Goal: Transaction & Acquisition: Purchase product/service

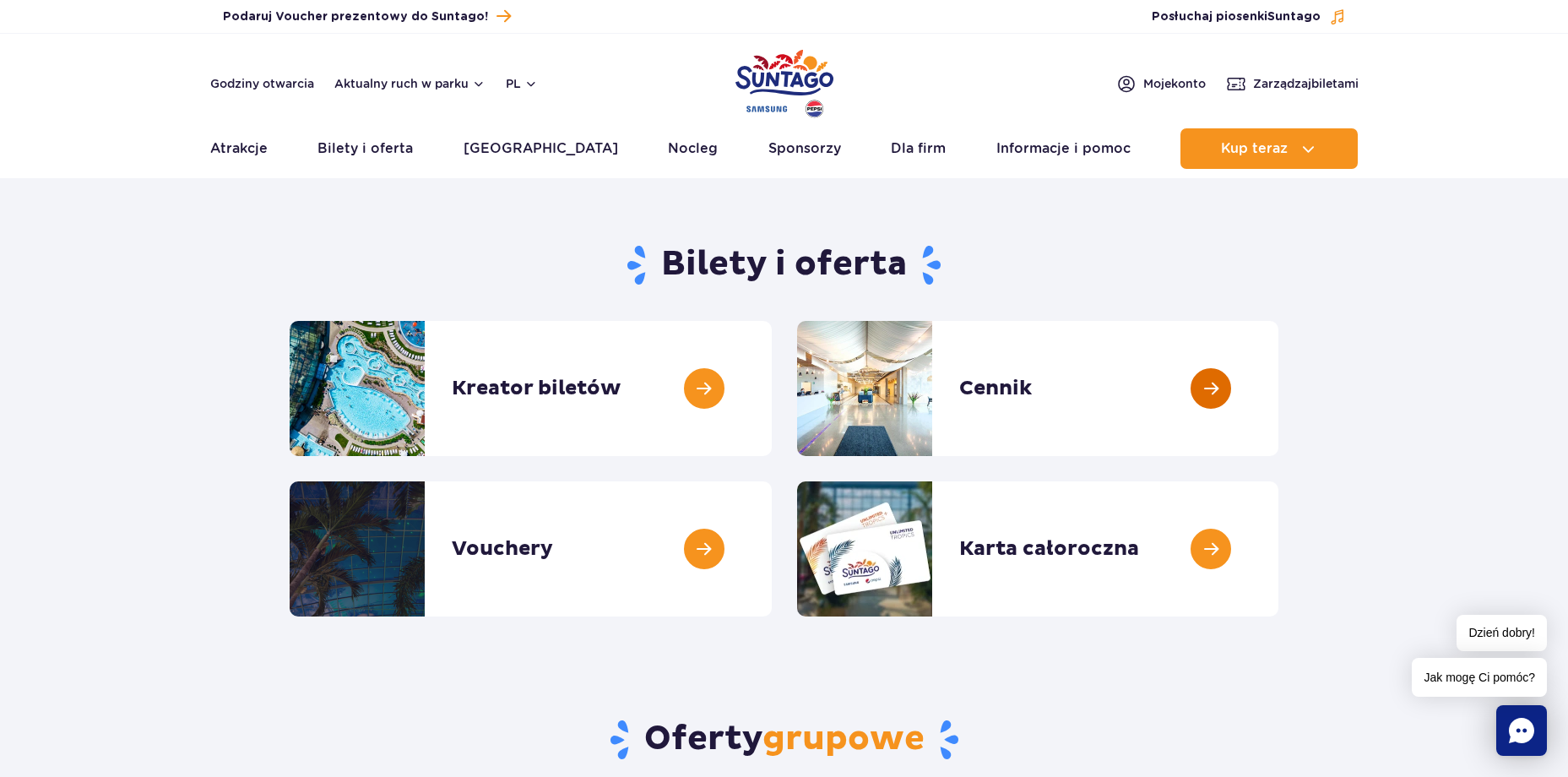
click at [1279, 380] on link at bounding box center [1279, 388] width 0 height 135
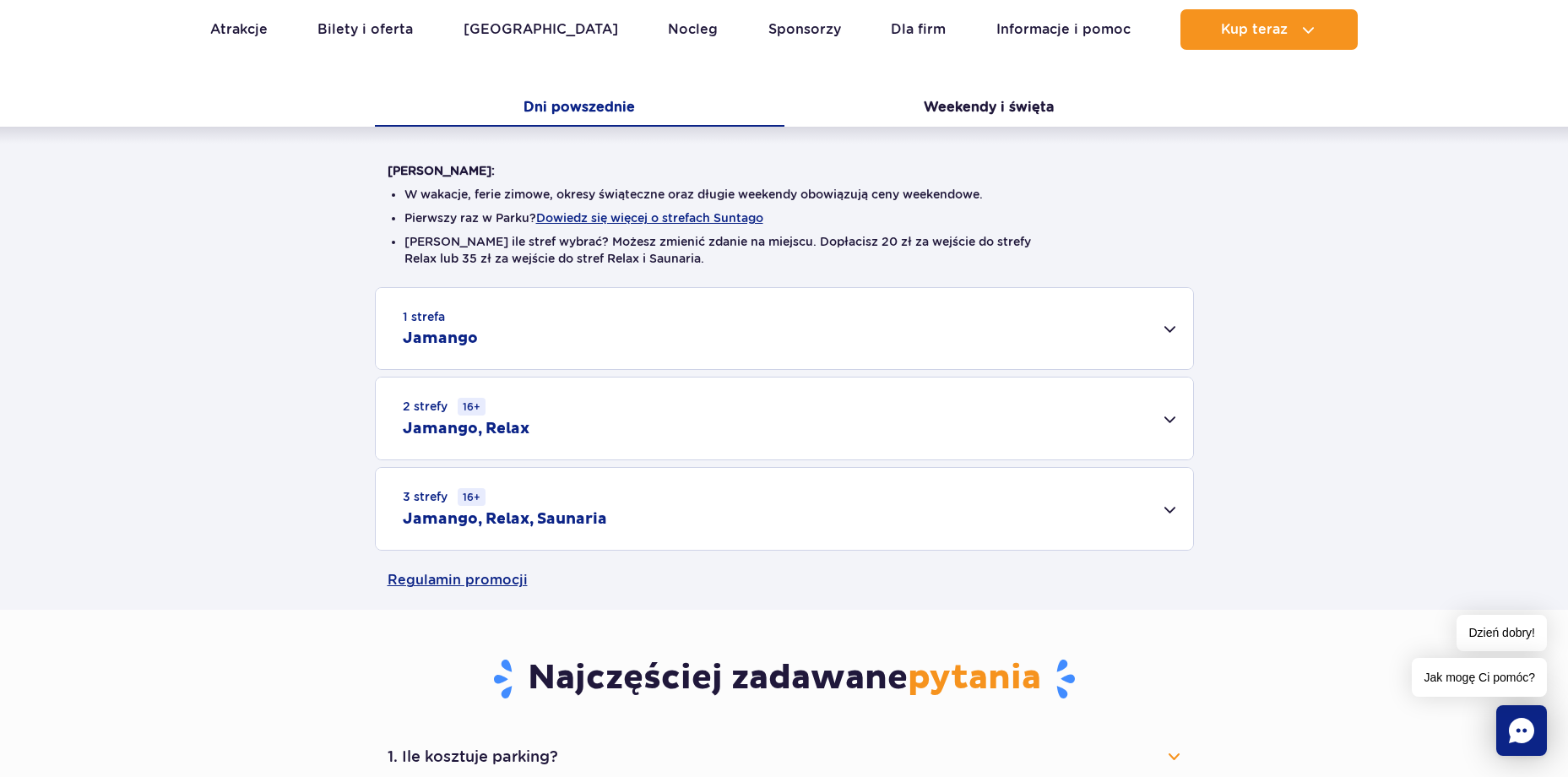
click at [607, 351] on div "1 strefa Jamango" at bounding box center [784, 328] width 817 height 81
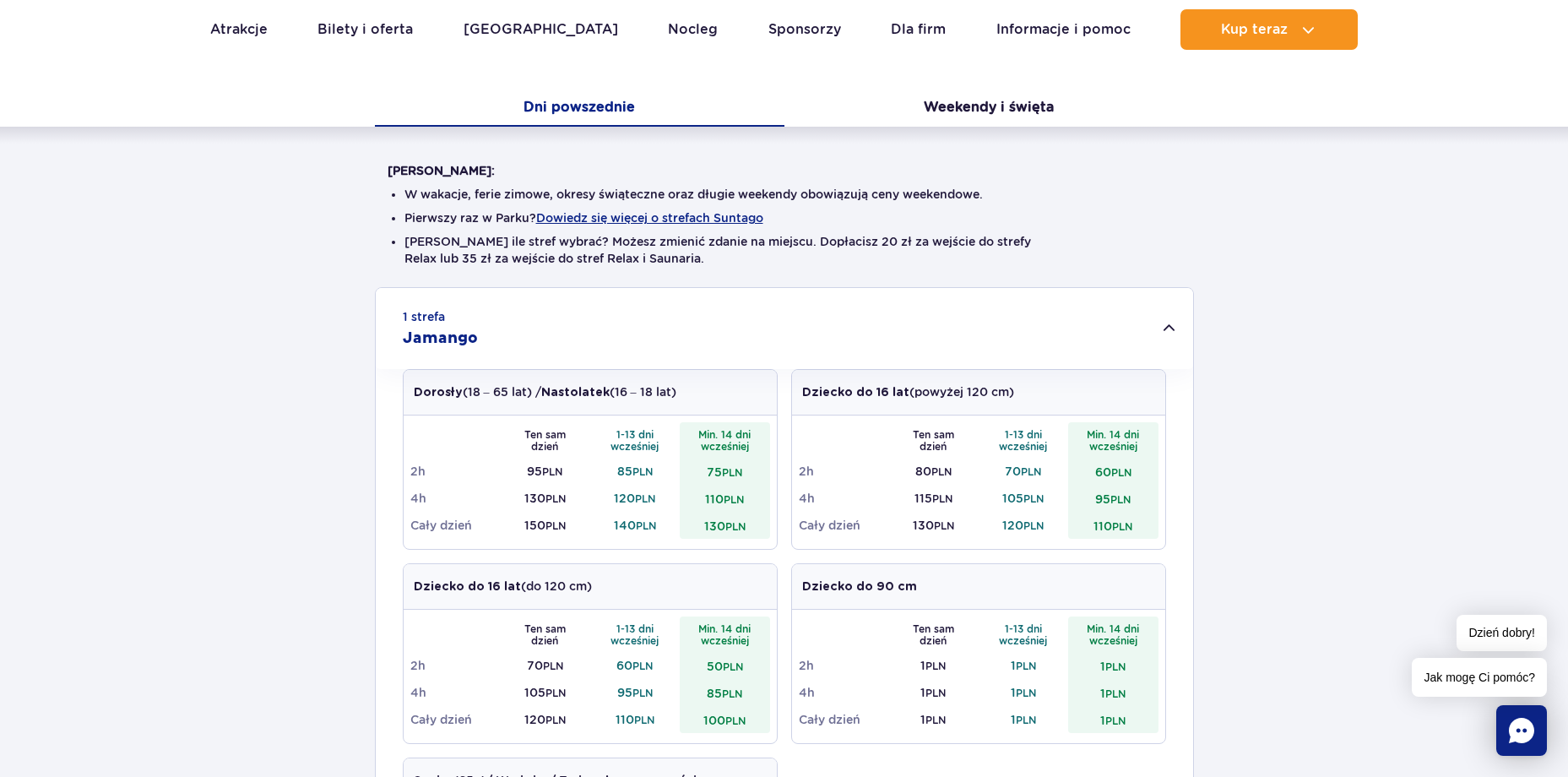
click at [607, 351] on div "1 strefa Jamango" at bounding box center [784, 328] width 817 height 81
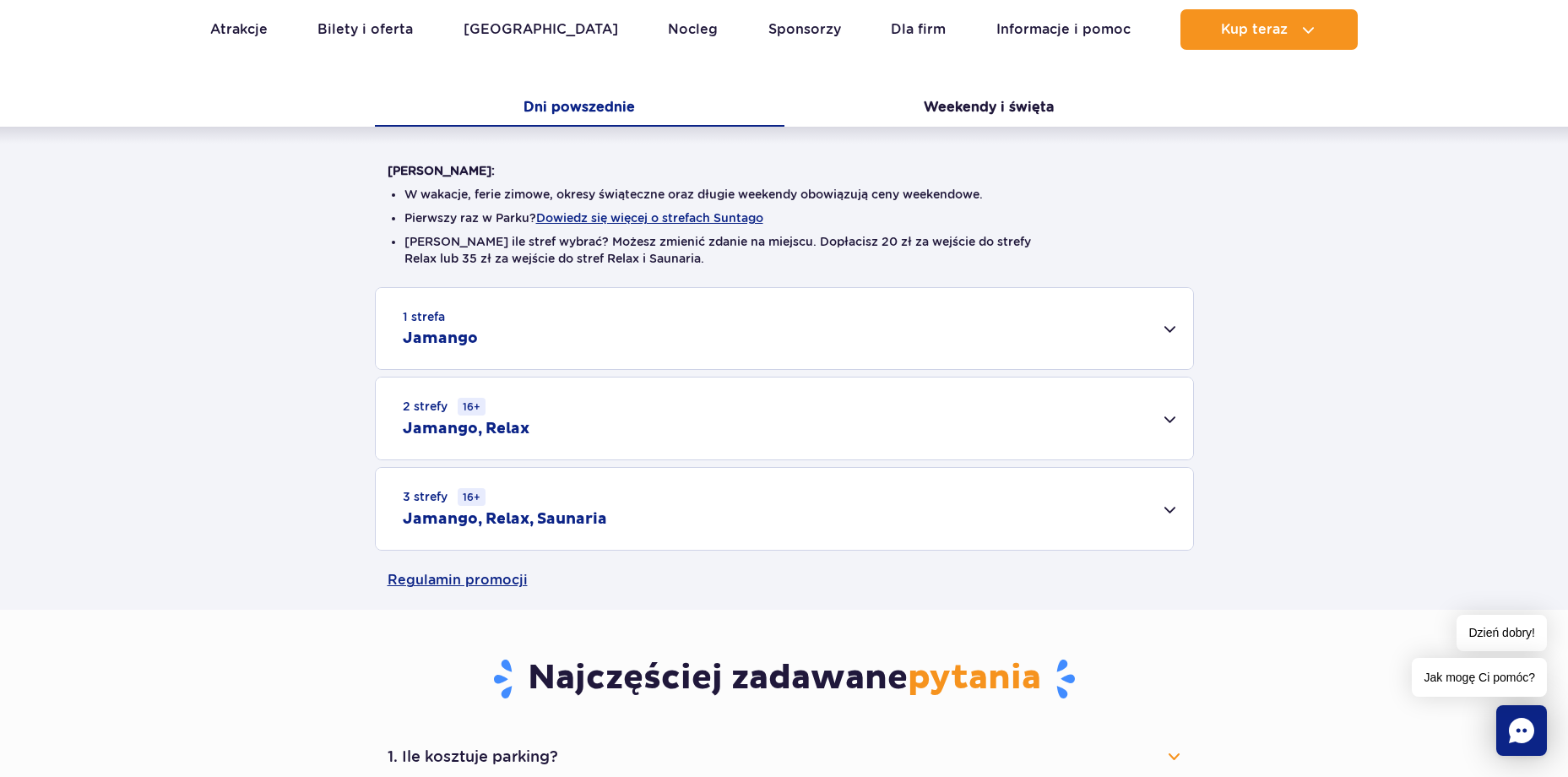
scroll to position [422, 0]
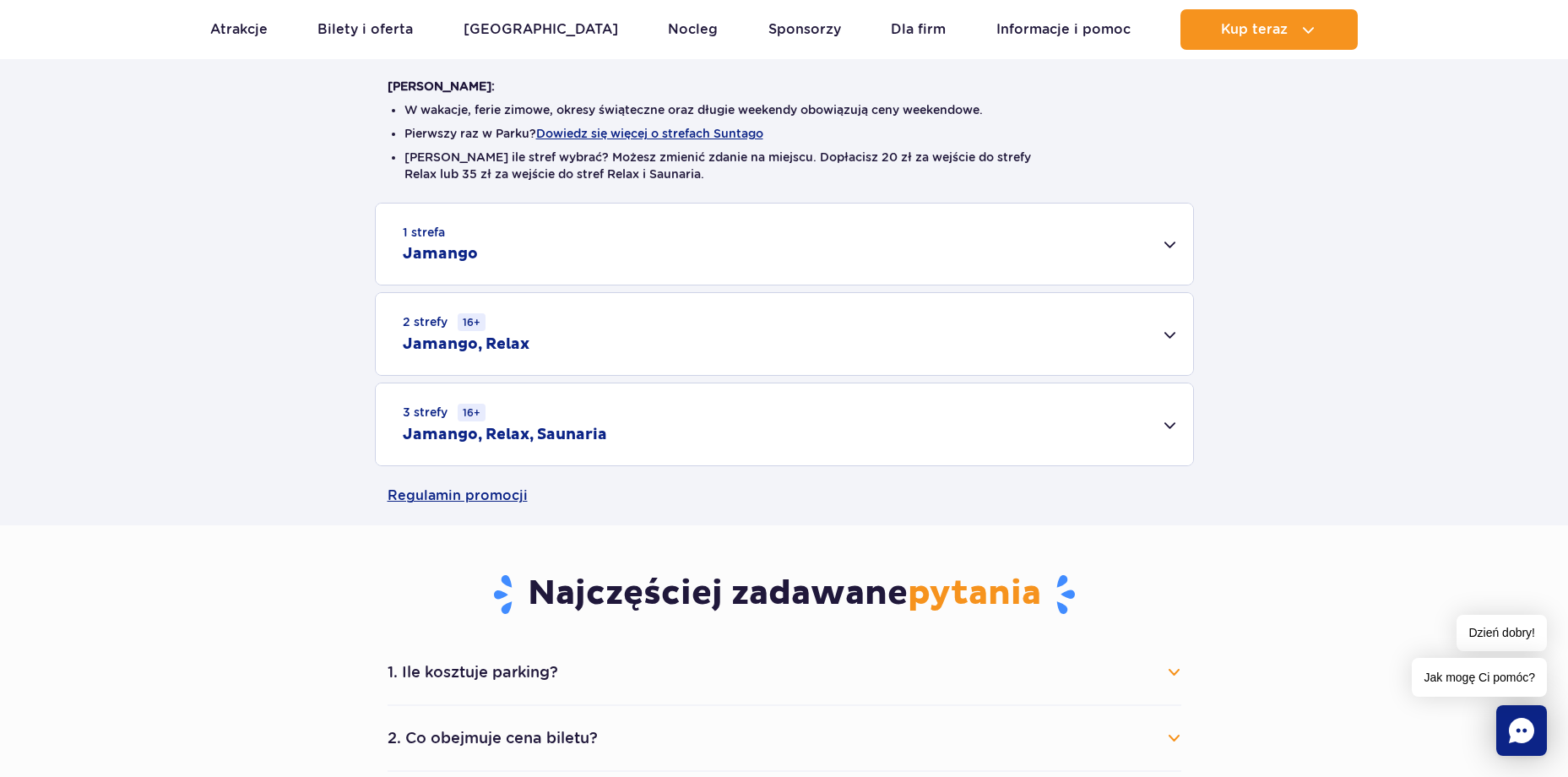
click at [636, 444] on div "3 strefy 16+ Jamango, Relax, Saunaria" at bounding box center [784, 424] width 817 height 82
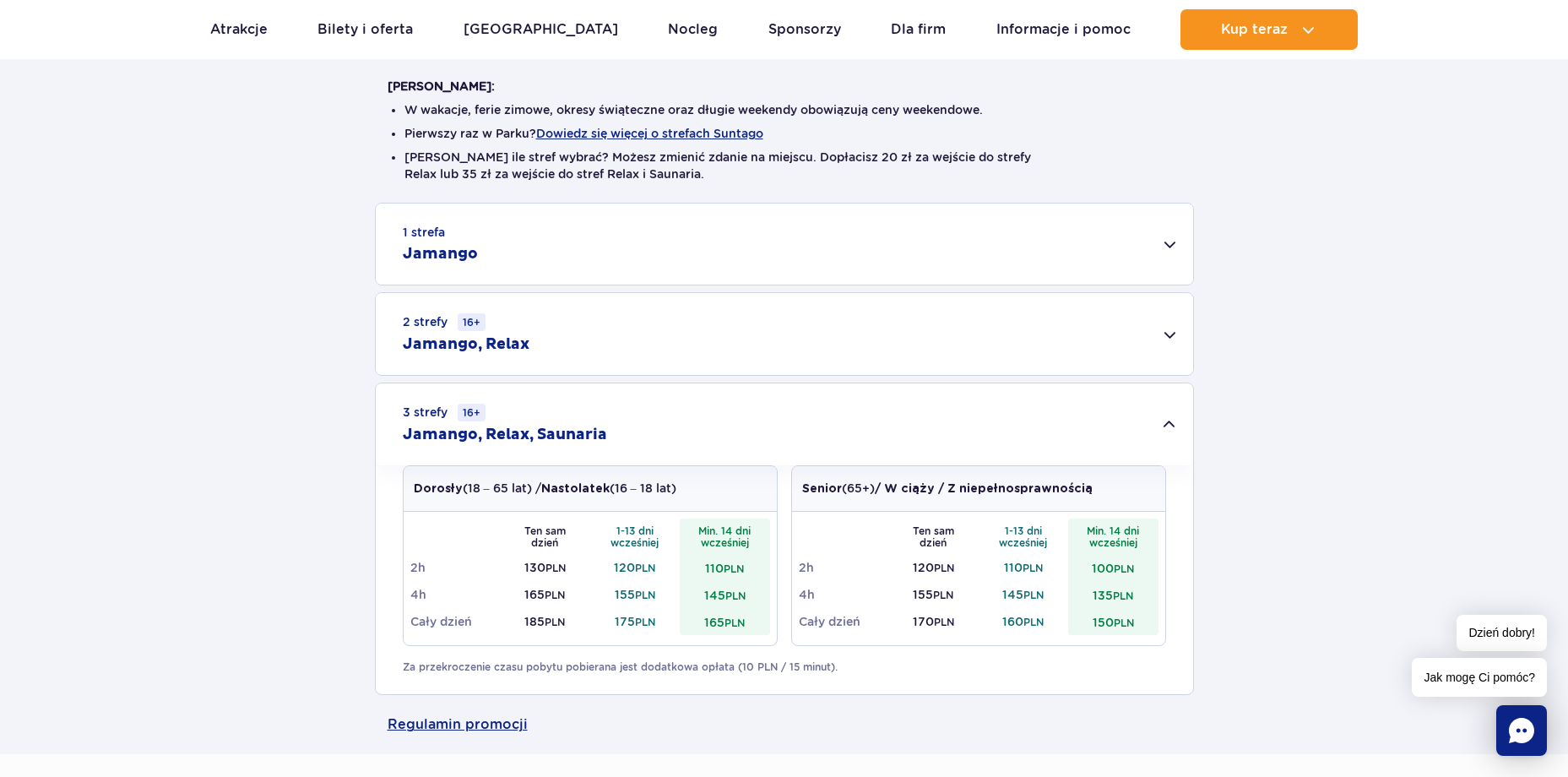
scroll to position [338, 0]
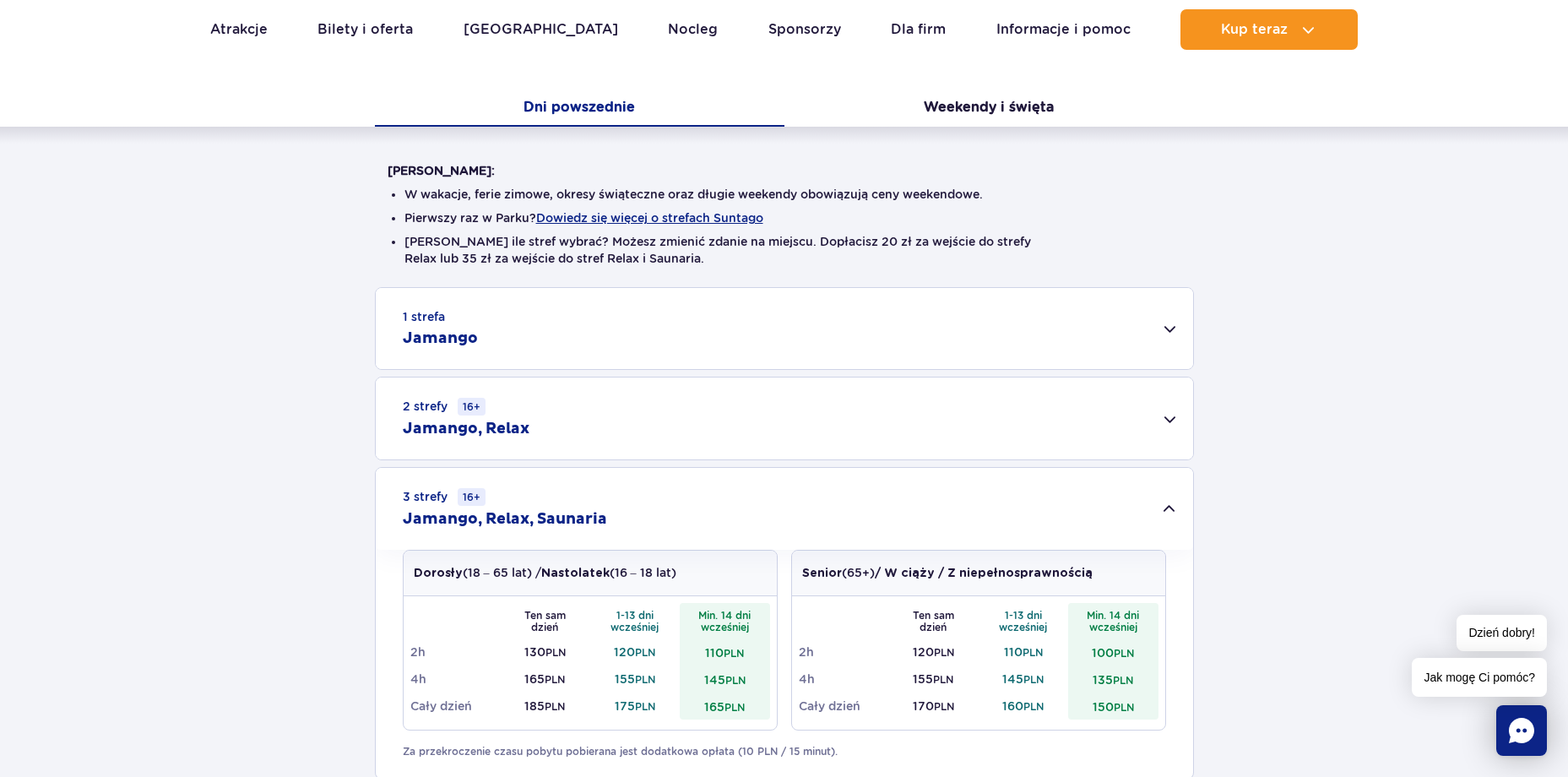
click at [536, 429] on div "2 strefy 16+ Jamango, Relax" at bounding box center [784, 418] width 817 height 82
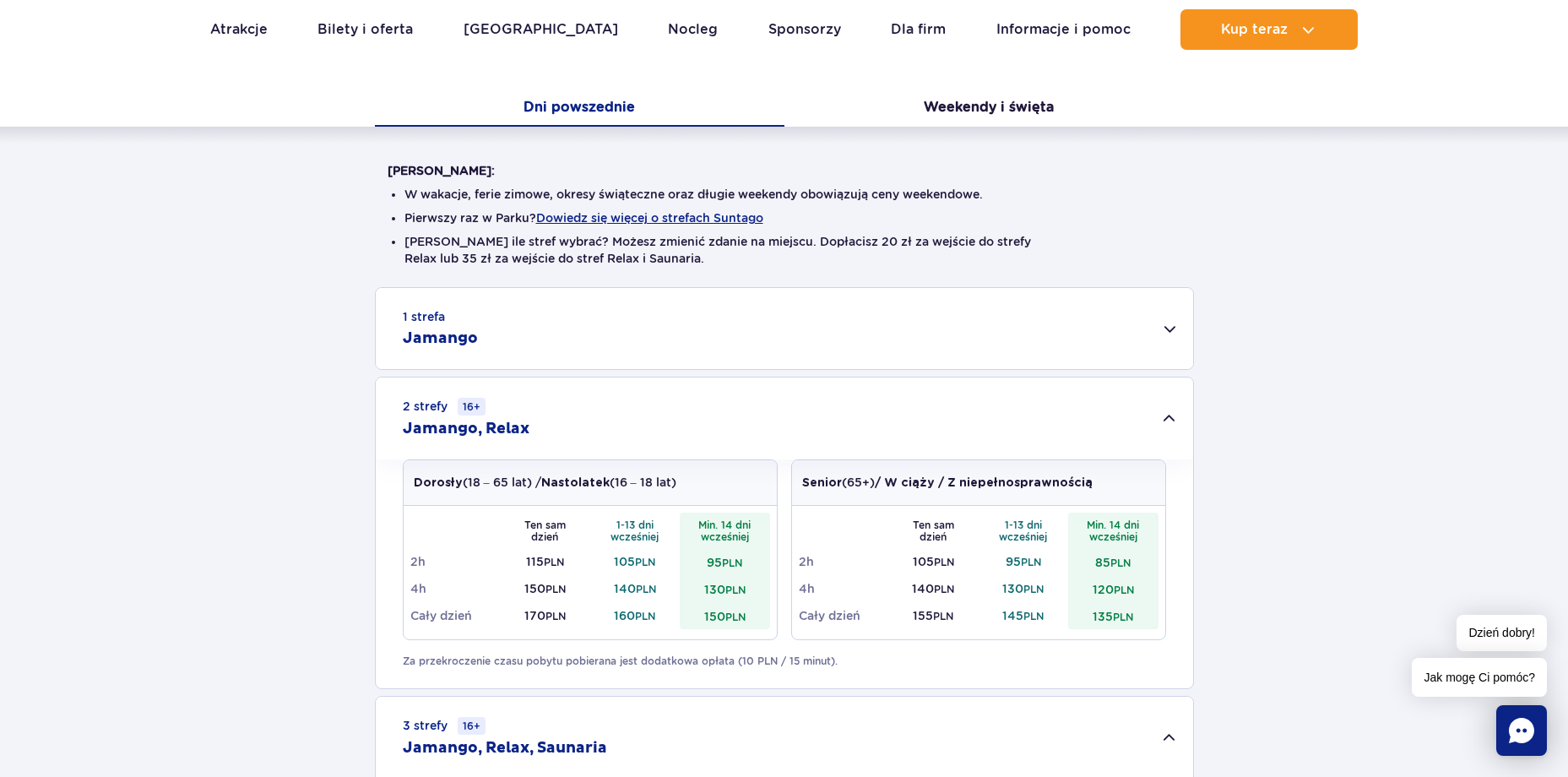
click at [531, 427] on div "2 strefy 16+ Jamango, Relax" at bounding box center [784, 418] width 817 height 82
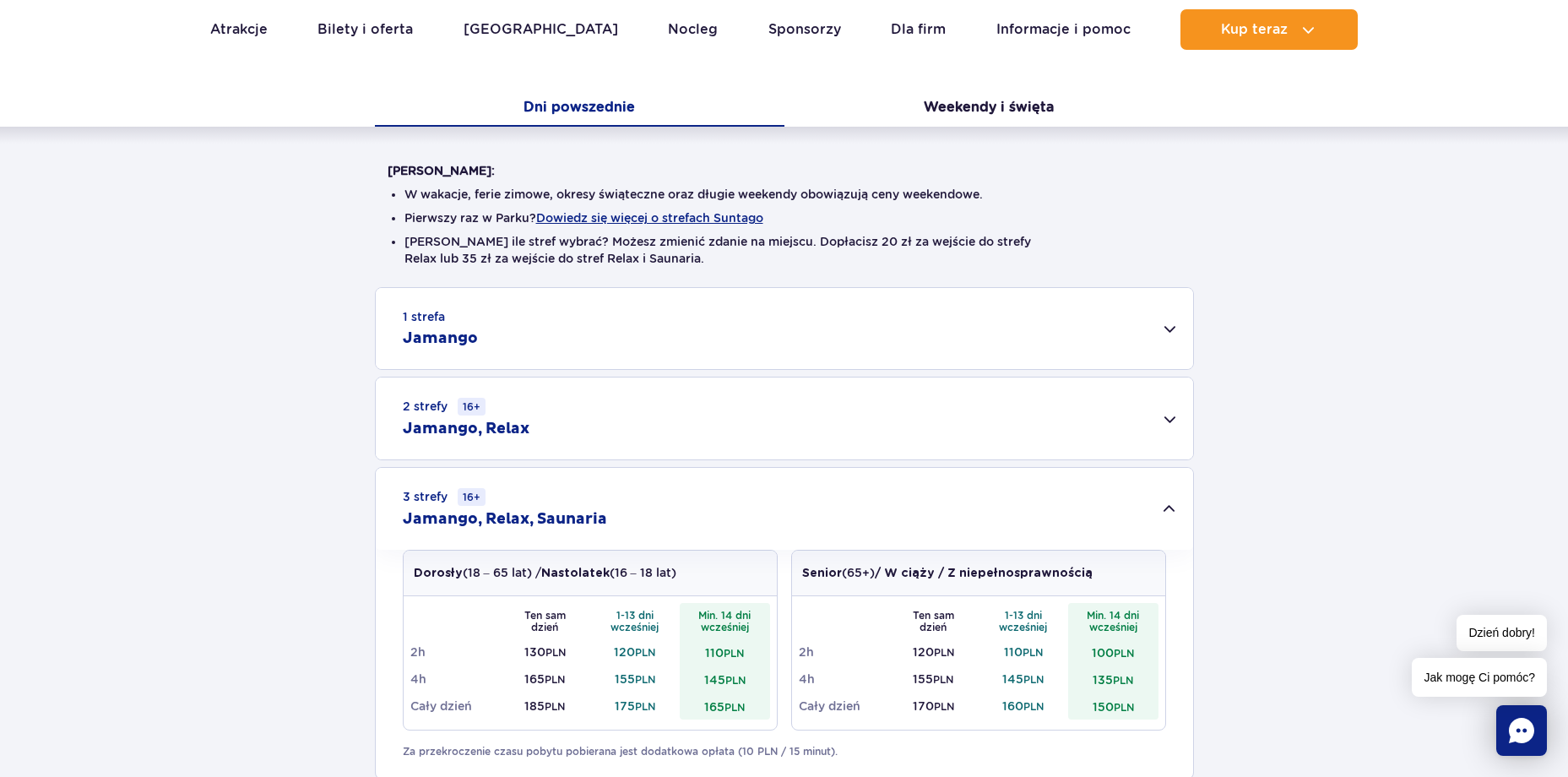
click at [520, 337] on div "1 strefa Jamango" at bounding box center [784, 328] width 817 height 81
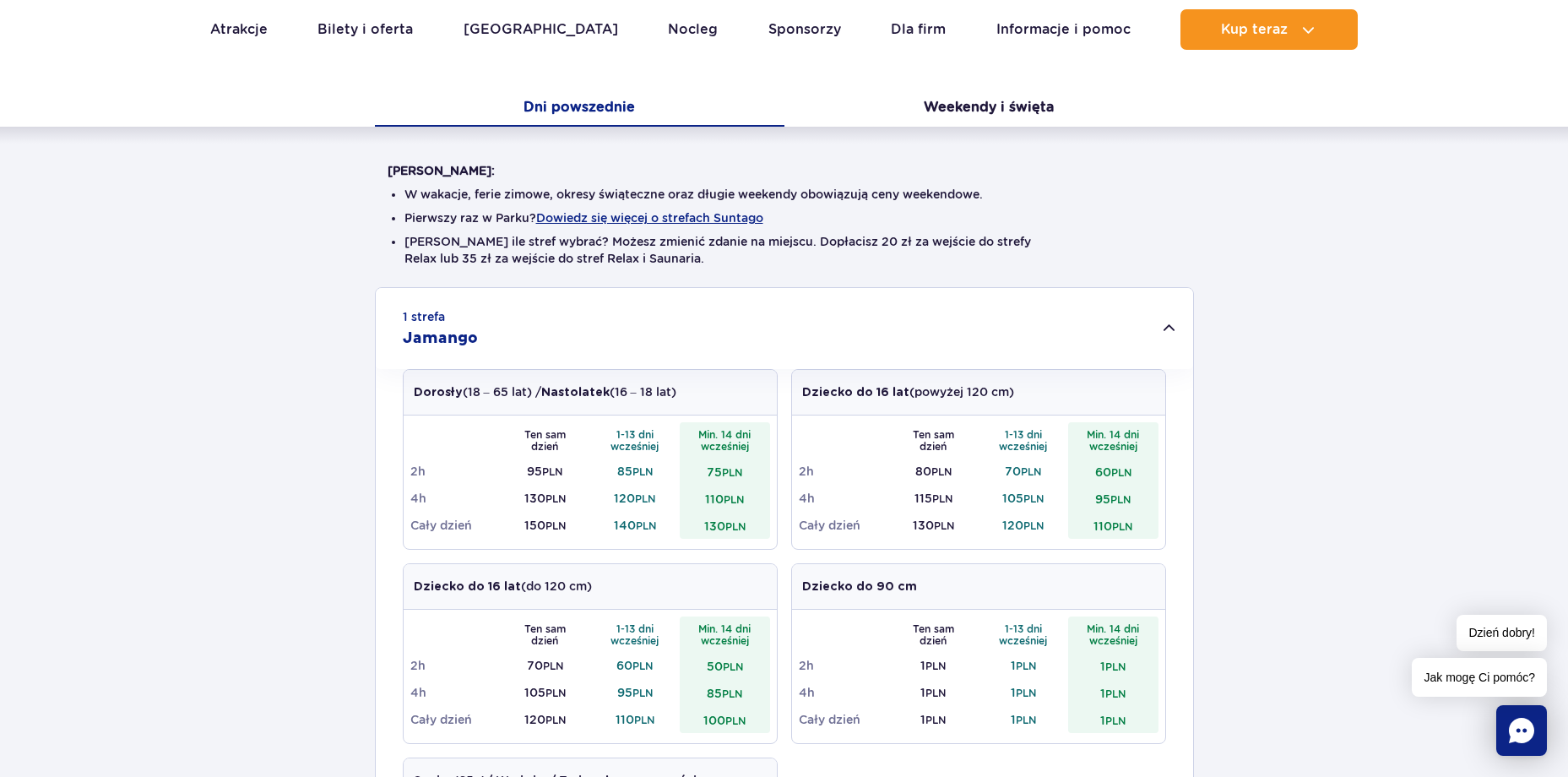
click at [520, 337] on div "1 strefa Jamango" at bounding box center [784, 328] width 817 height 81
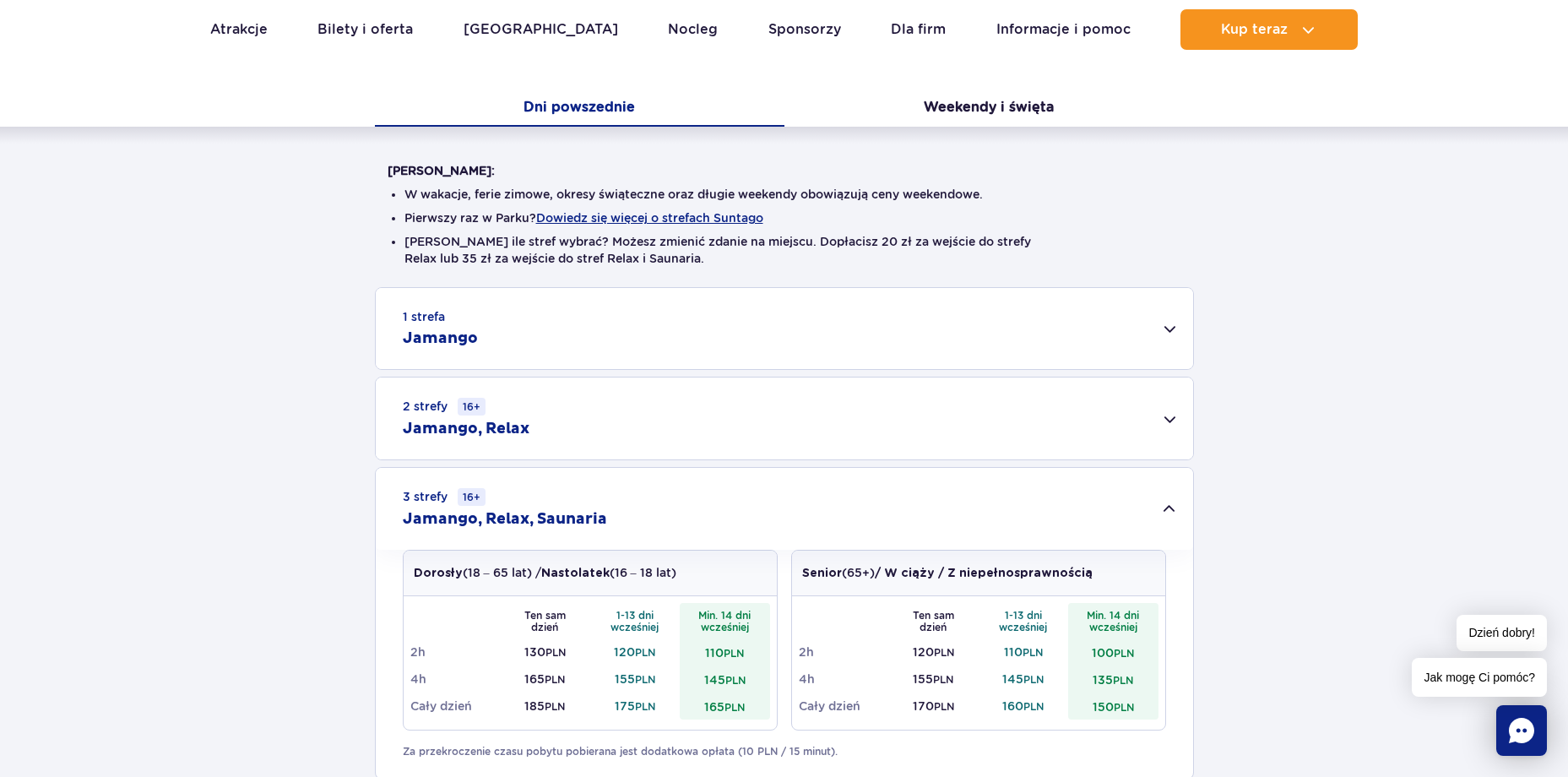
scroll to position [254, 0]
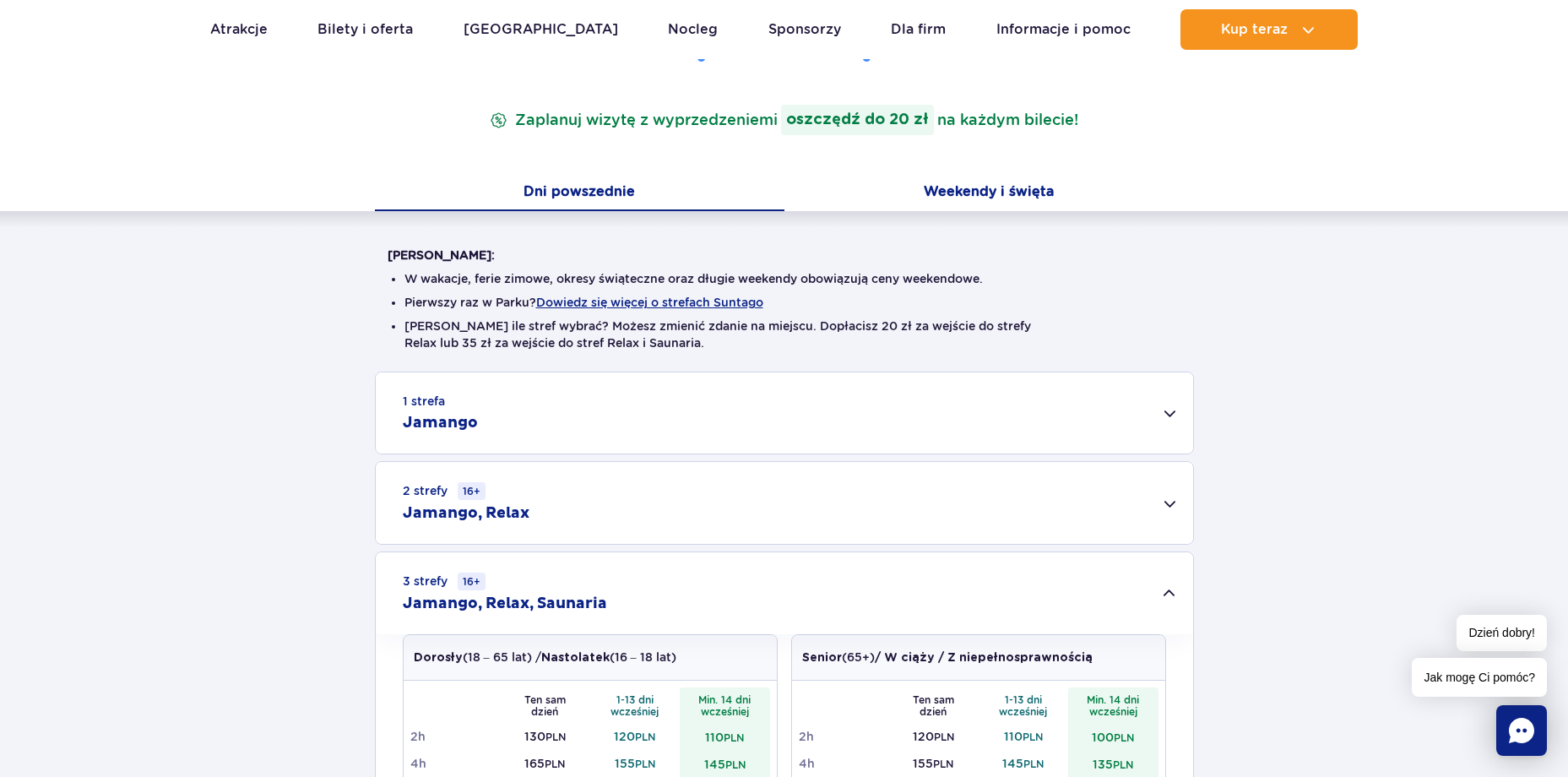
click at [1050, 185] on button "Weekendy i święta" at bounding box center [989, 193] width 409 height 36
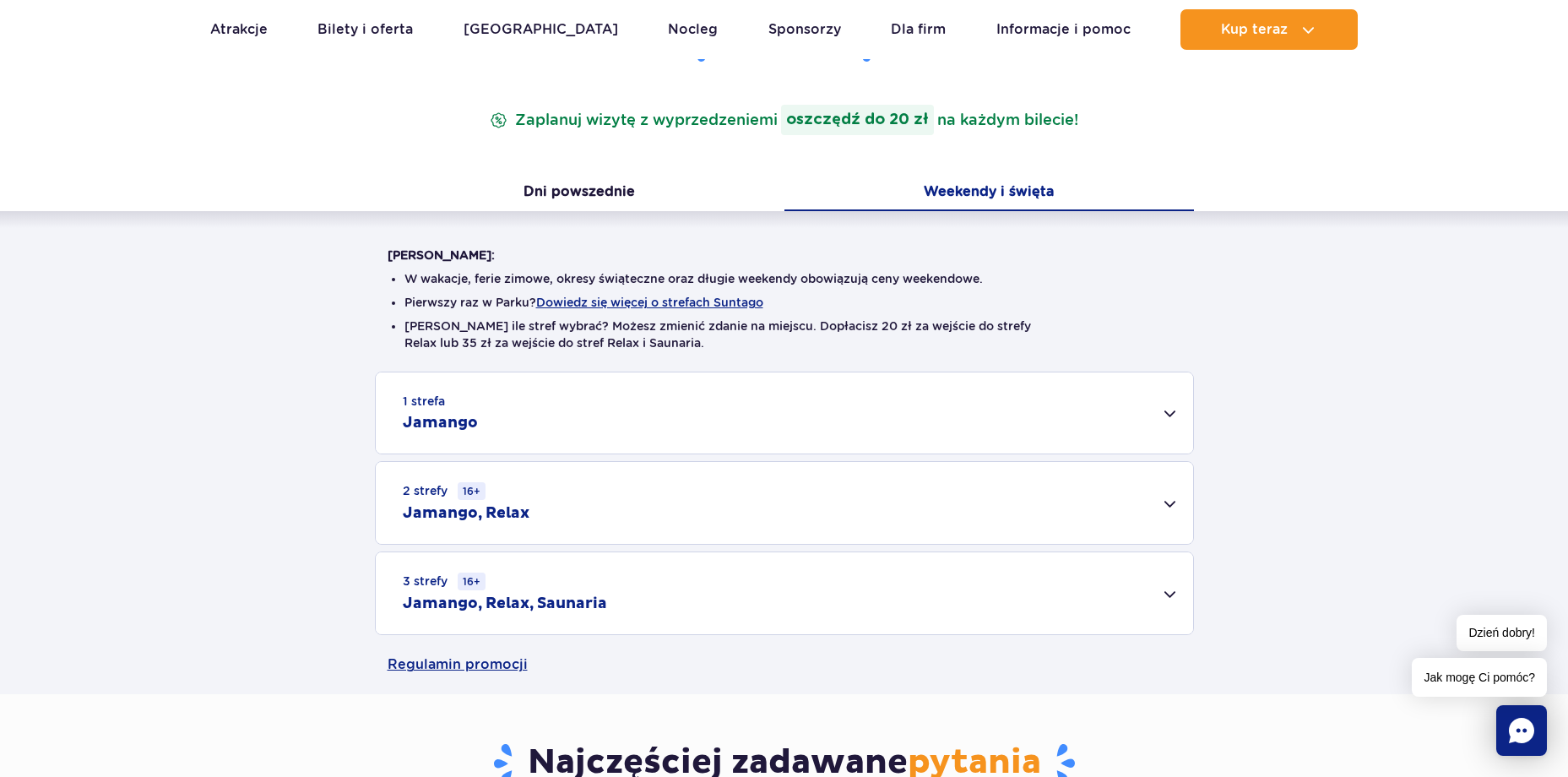
click at [590, 576] on div "3 strefy 16+ Jamango, Relax, Saunaria" at bounding box center [784, 593] width 817 height 82
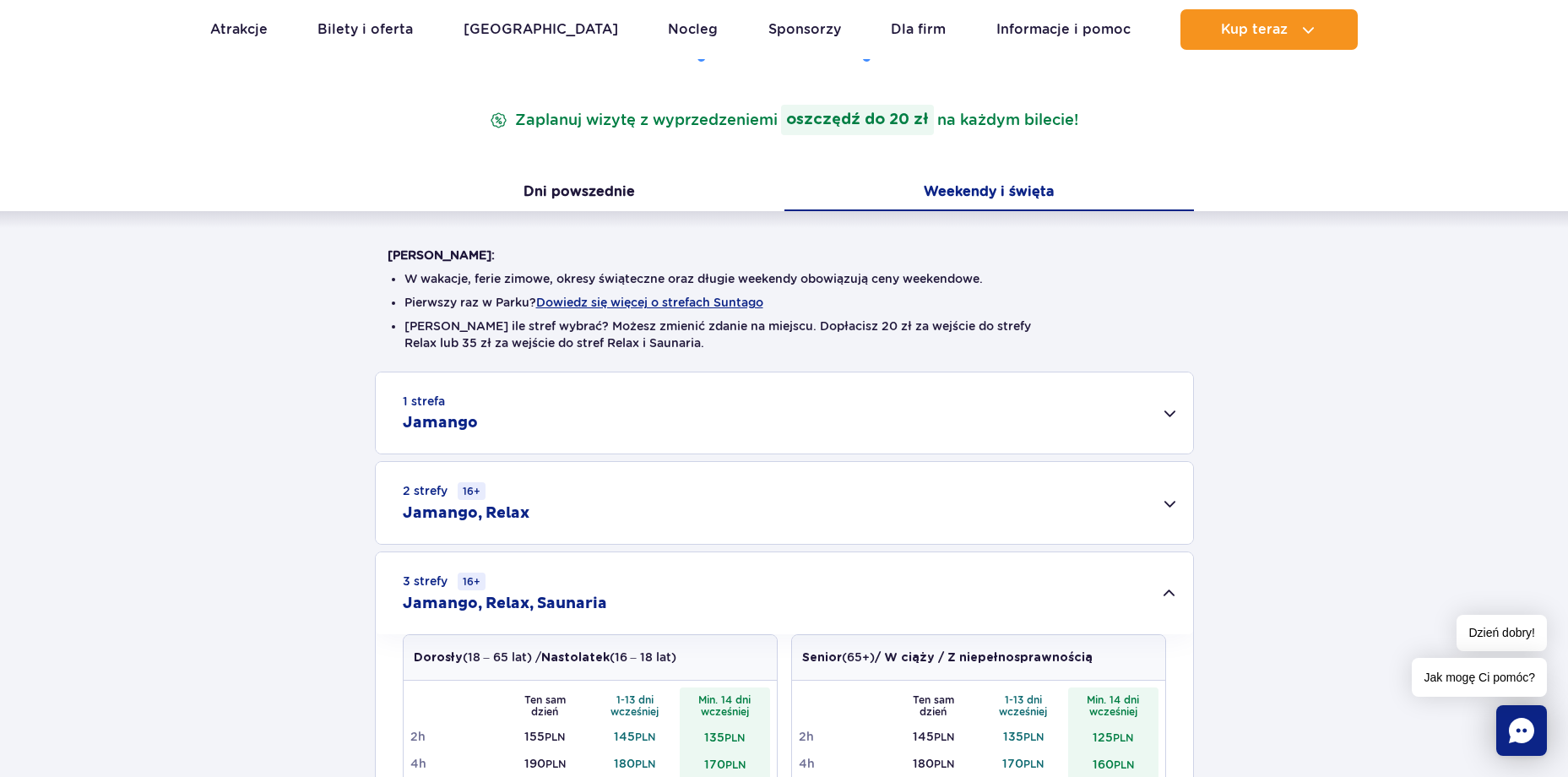
scroll to position [338, 0]
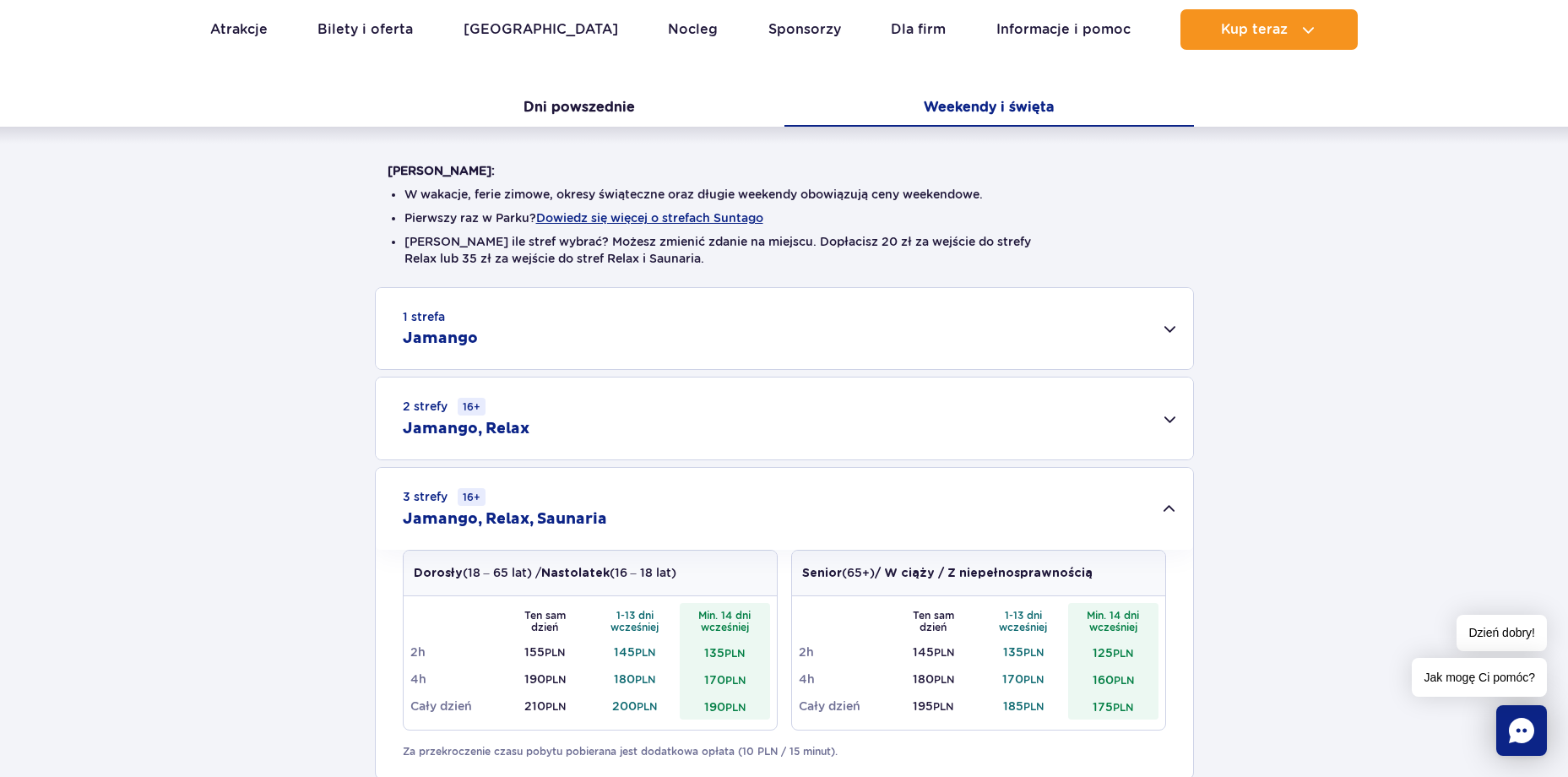
click at [586, 305] on div "1 strefa Jamango" at bounding box center [784, 328] width 817 height 81
